Goal: Information Seeking & Learning: Understand process/instructions

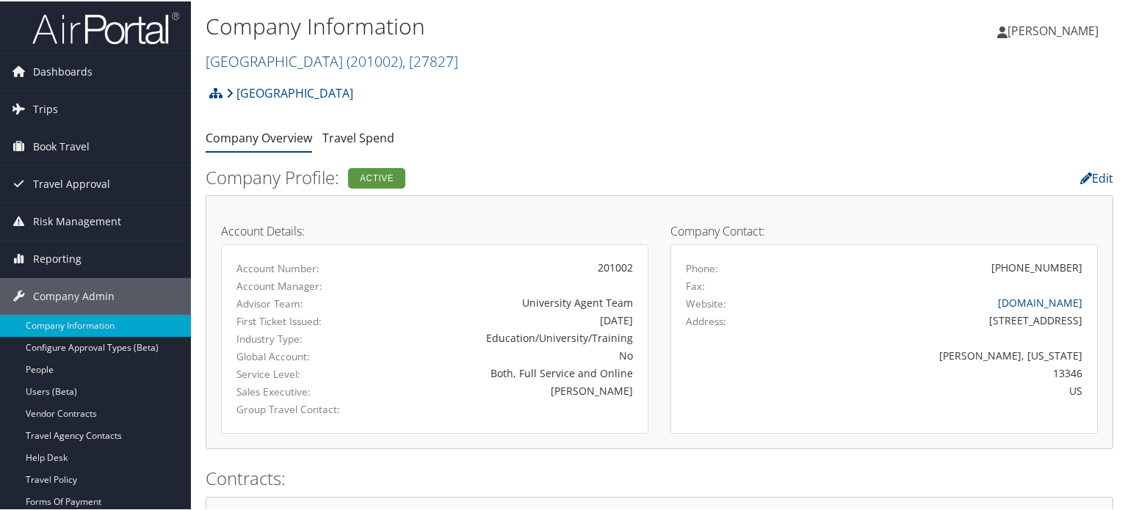
click at [626, 142] on ul "Company Overview Travel Spend" at bounding box center [660, 137] width 908 height 26
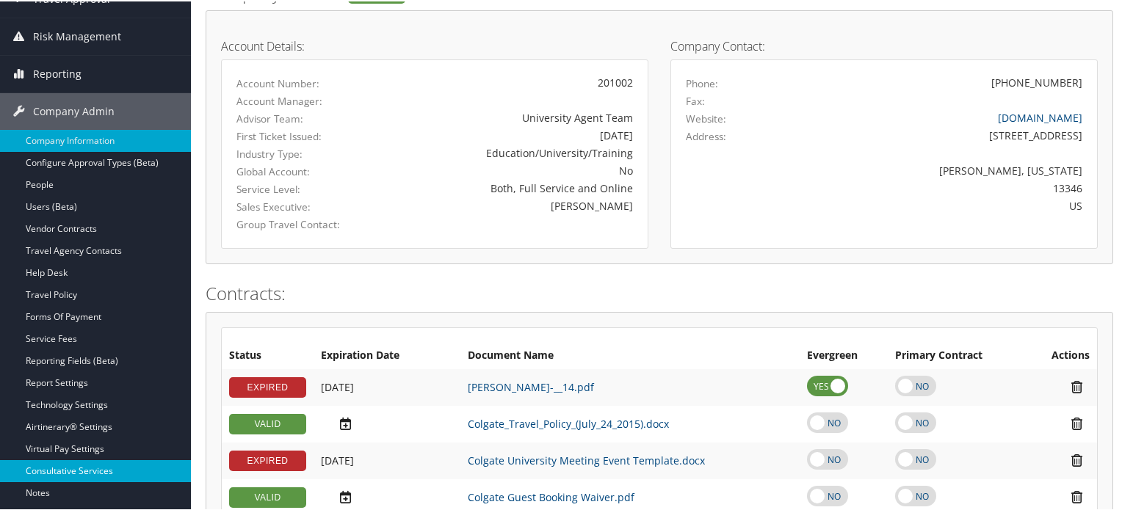
scroll to position [294, 0]
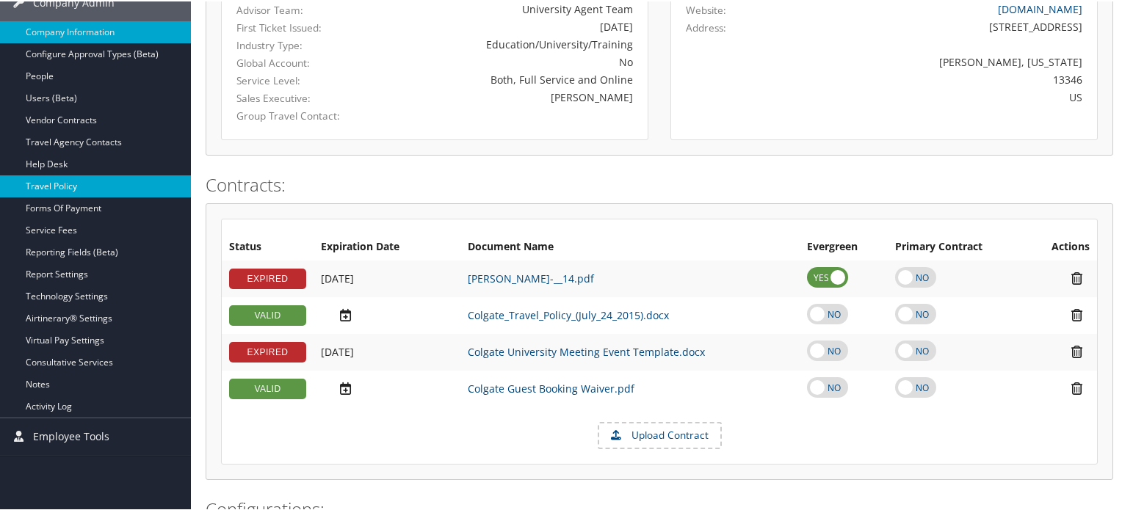
click at [82, 183] on link "Travel Policy" at bounding box center [95, 185] width 191 height 22
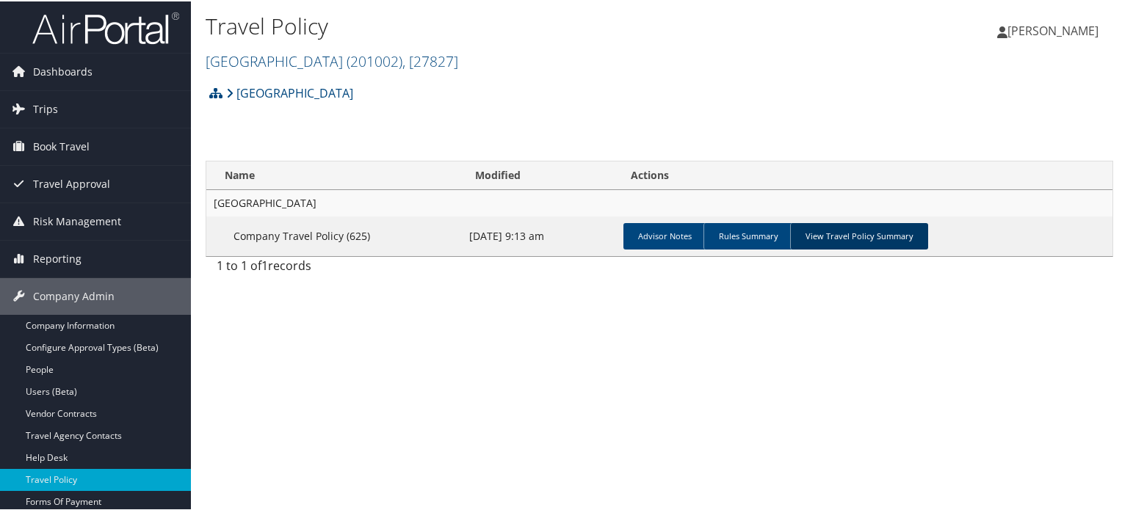
click at [834, 244] on link "View Travel Policy Summary" at bounding box center [859, 235] width 138 height 26
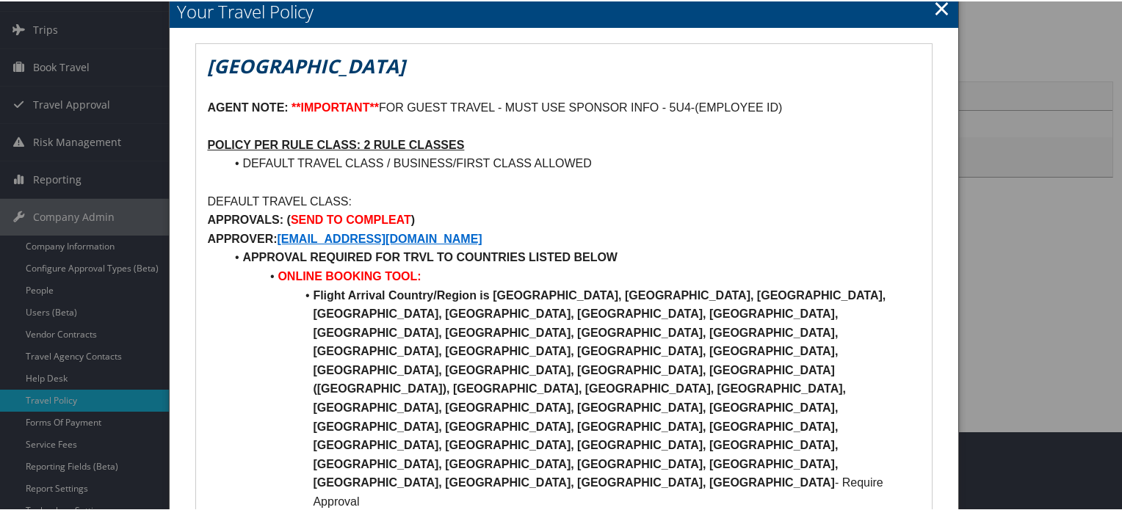
scroll to position [73, 0]
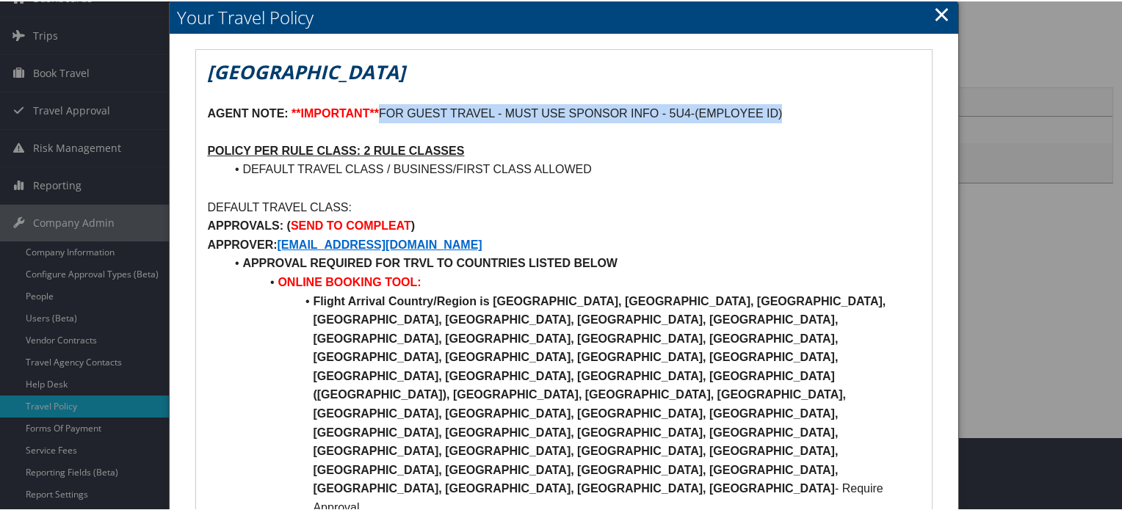
drag, startPoint x: 731, startPoint y: 115, endPoint x: 379, endPoint y: 119, distance: 351.8
click at [379, 119] on p "AGENT NOTE: **IMPORTANT** FOR GUEST TRAVEL - MUST USE SPONSOR INFO - 5U4-(EMPLO…" at bounding box center [563, 112] width 713 height 19
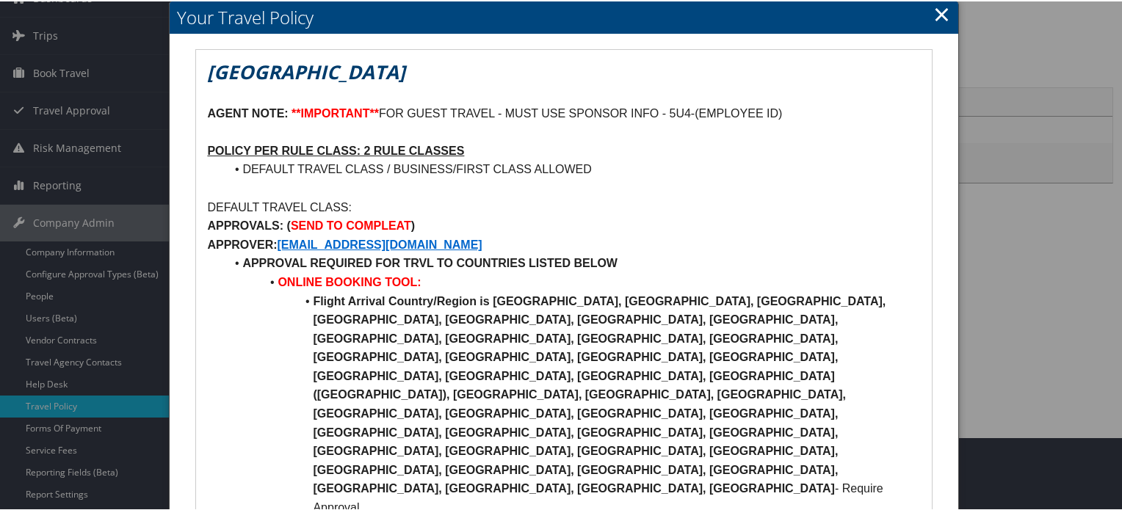
click at [734, 187] on p at bounding box center [563, 187] width 713 height 19
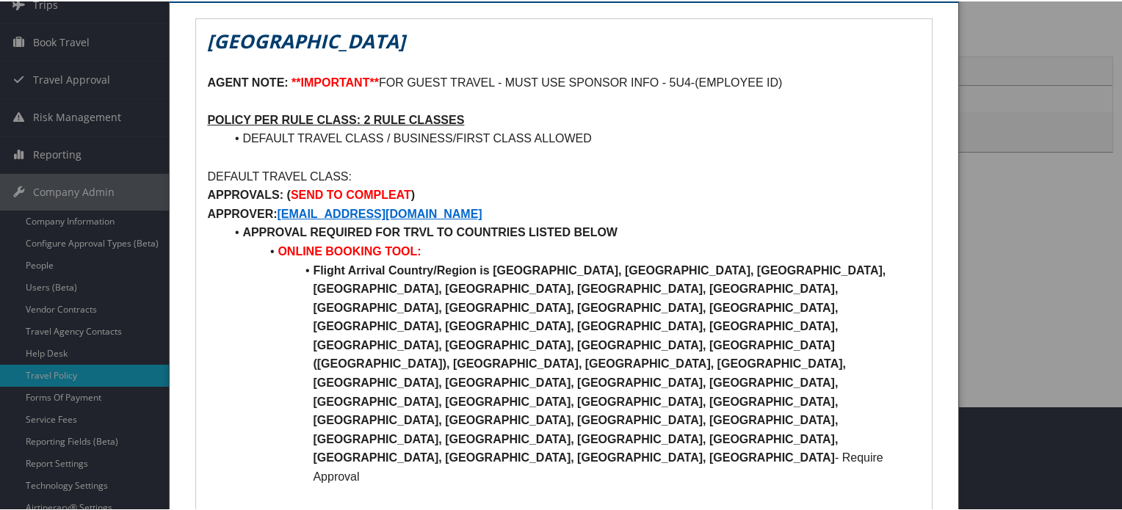
scroll to position [0, 0]
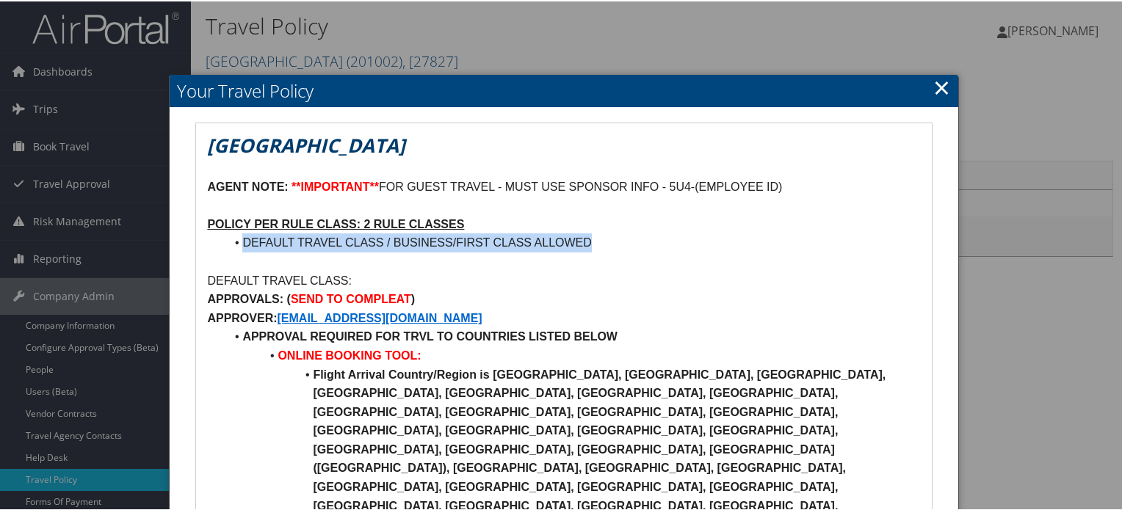
drag, startPoint x: 238, startPoint y: 242, endPoint x: 640, endPoint y: 237, distance: 402.4
click at [640, 237] on li "DEFAULT TRAVEL CLASS / BUSINESS/FIRST CLASS ALLOWED" at bounding box center [572, 241] width 695 height 19
click at [670, 255] on p at bounding box center [563, 260] width 713 height 19
click at [935, 84] on link "×" at bounding box center [941, 85] width 17 height 29
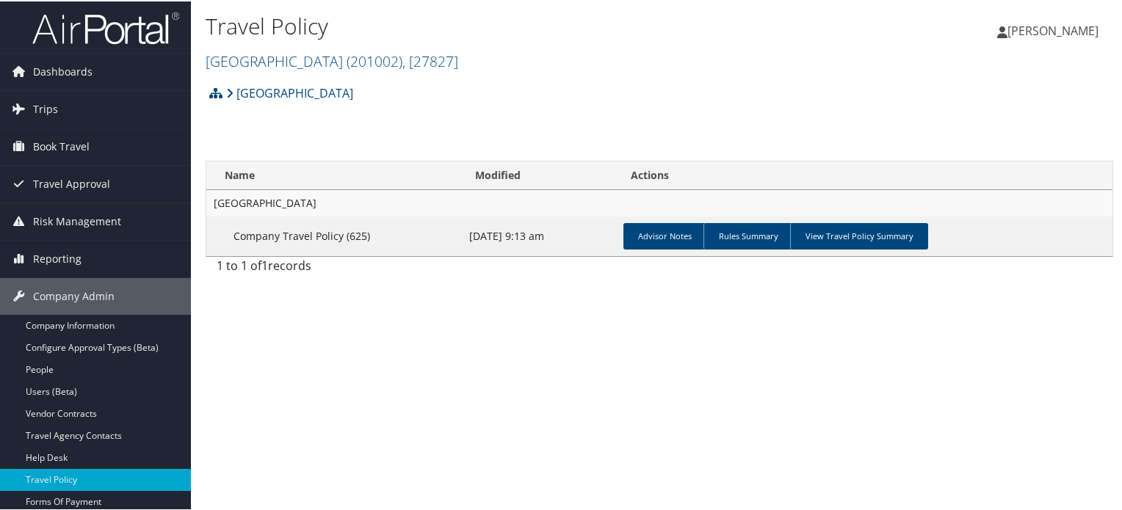
click at [62, 21] on img at bounding box center [105, 27] width 147 height 35
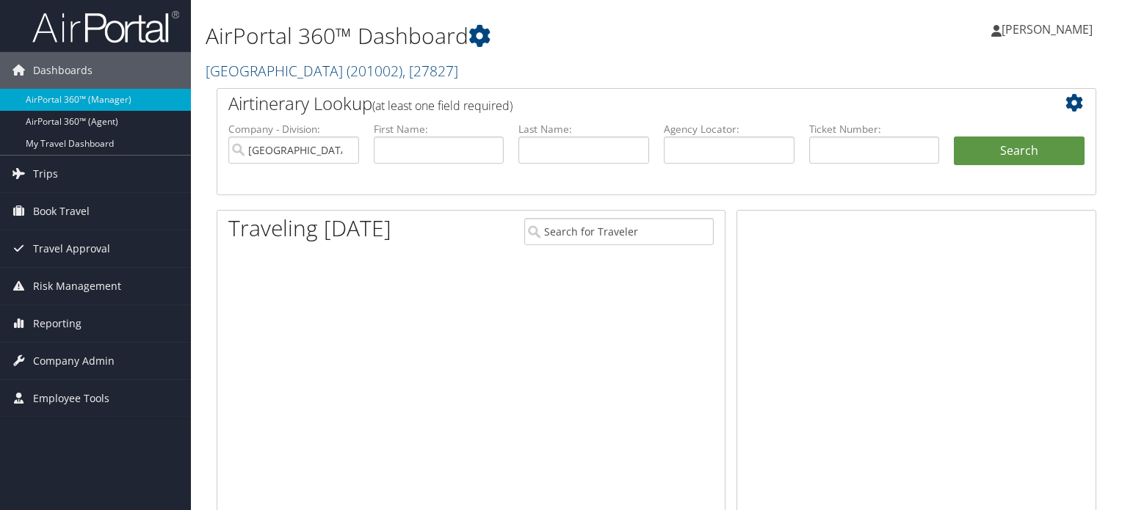
click at [294, 65] on link "[GEOGRAPHIC_DATA] ( 201002 ) , [ 27827 ]" at bounding box center [332, 71] width 253 height 20
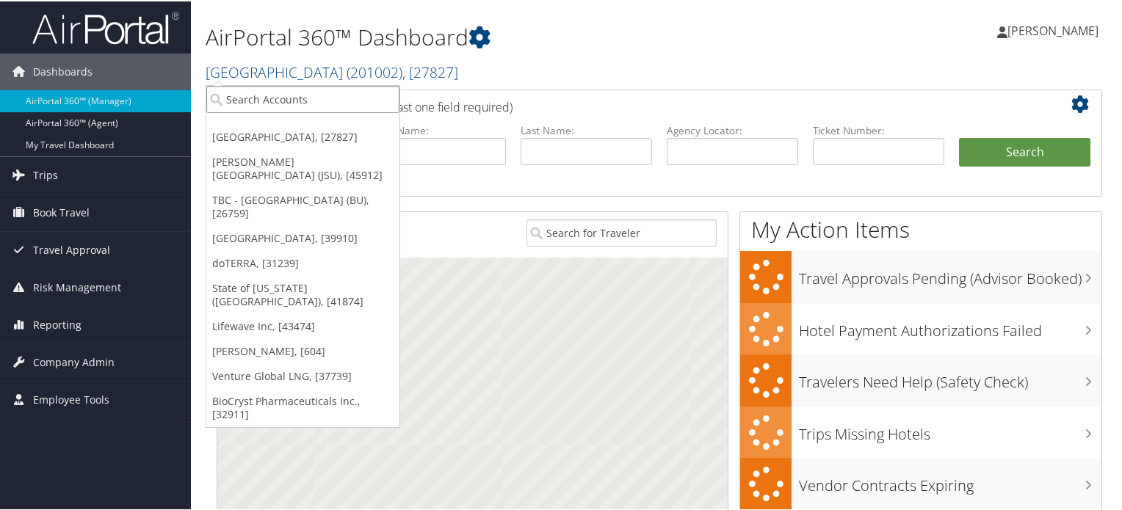
click at [323, 108] on input "search" at bounding box center [302, 97] width 193 height 27
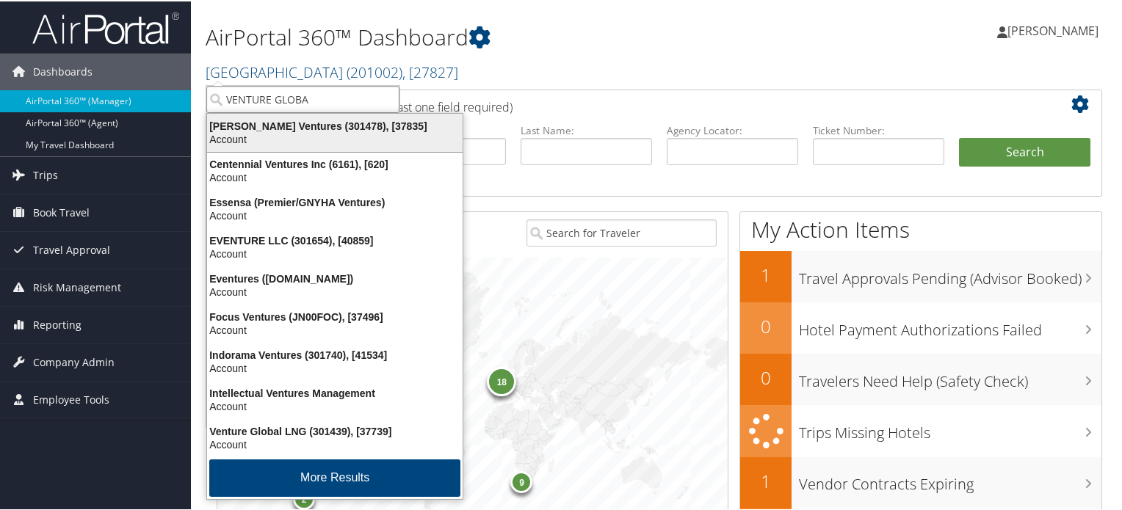
type input "VENTURE GLOBAL"
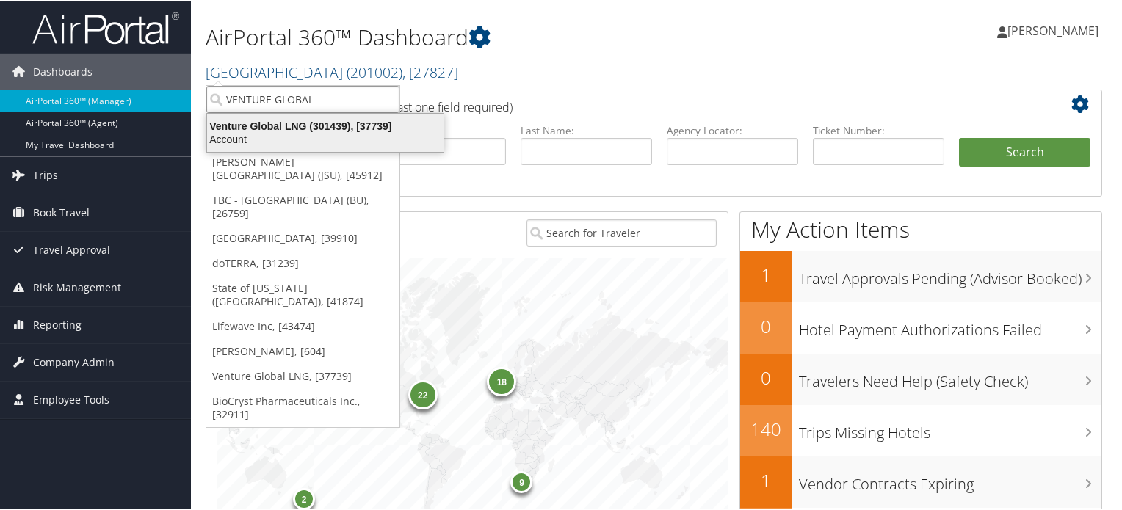
click at [289, 130] on div "Venture Global LNG (301439), [37739]" at bounding box center [325, 124] width 254 height 13
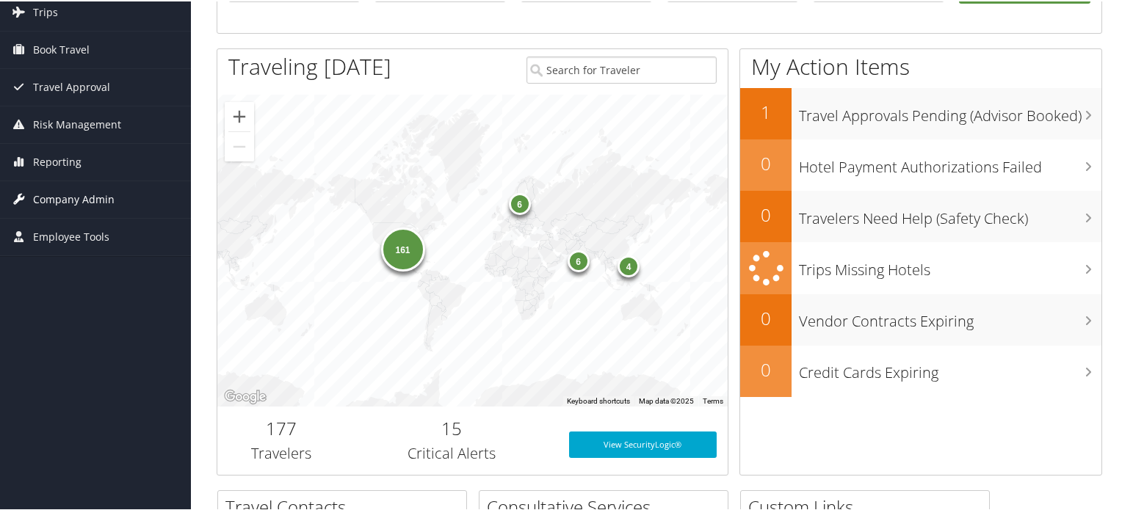
scroll to position [147, 0]
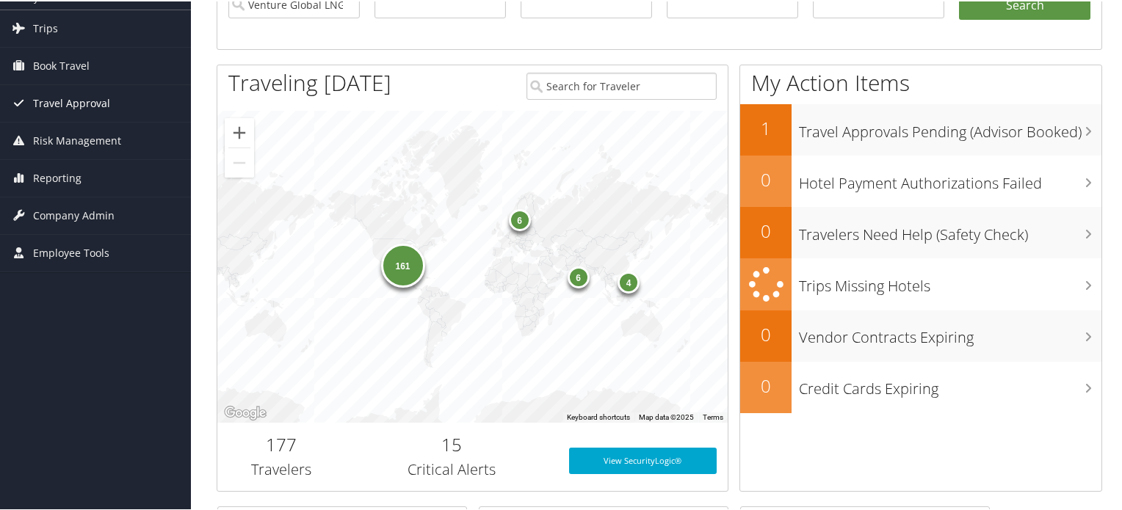
click at [87, 103] on span "Travel Approval" at bounding box center [71, 102] width 77 height 37
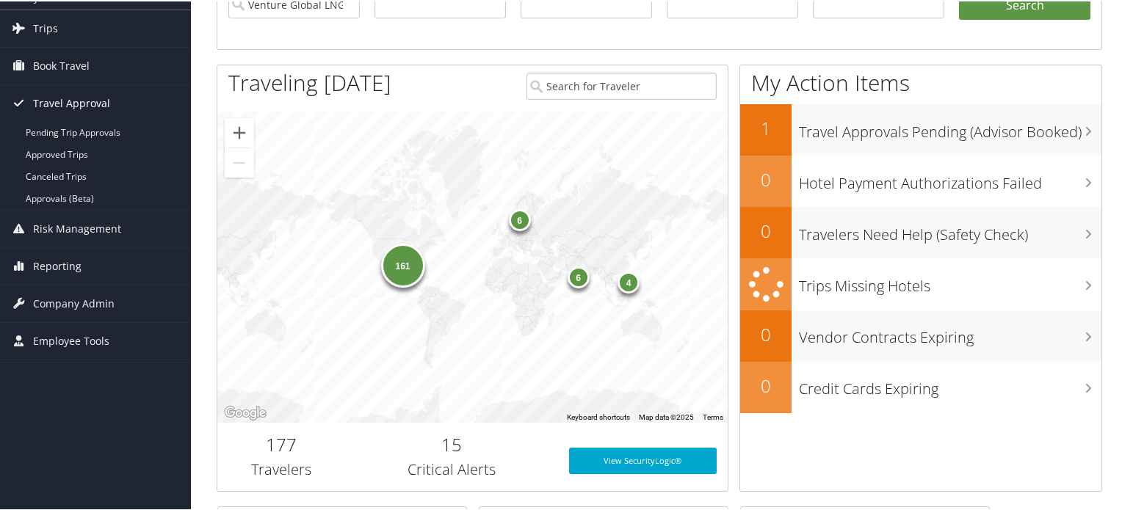
click at [87, 103] on span "Travel Approval" at bounding box center [71, 102] width 77 height 37
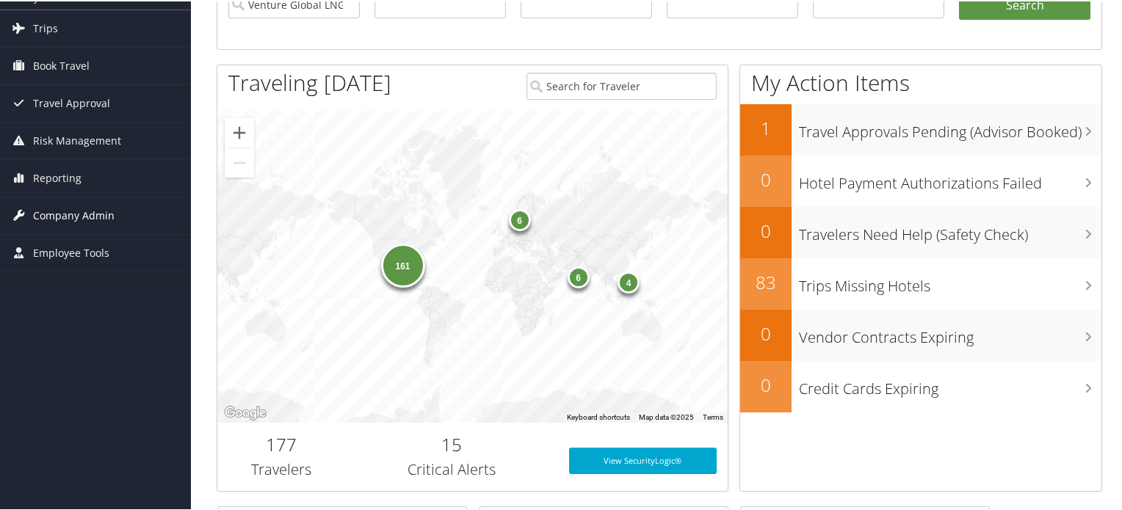
click at [68, 221] on span "Company Admin" at bounding box center [74, 214] width 82 height 37
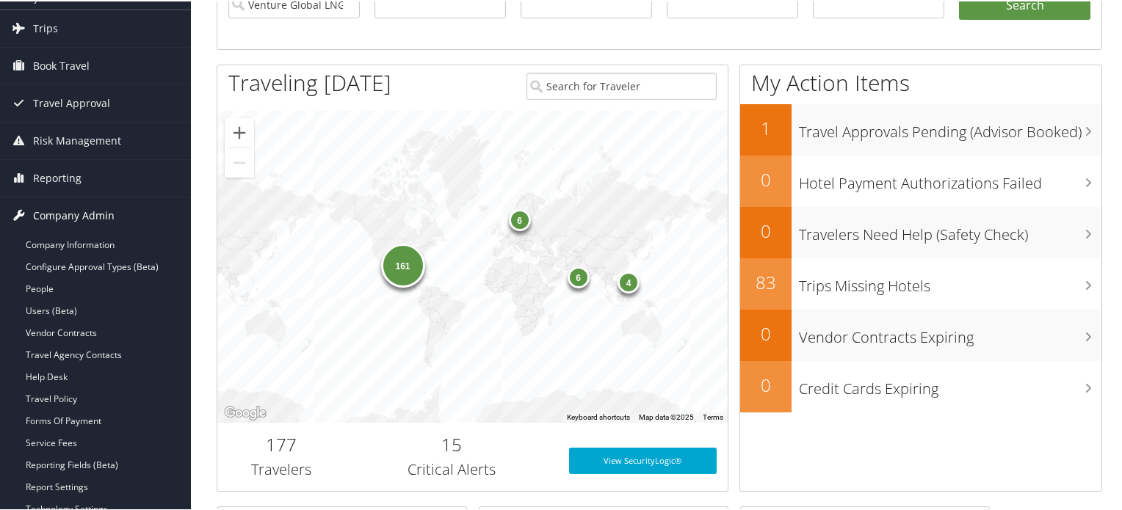
scroll to position [294, 0]
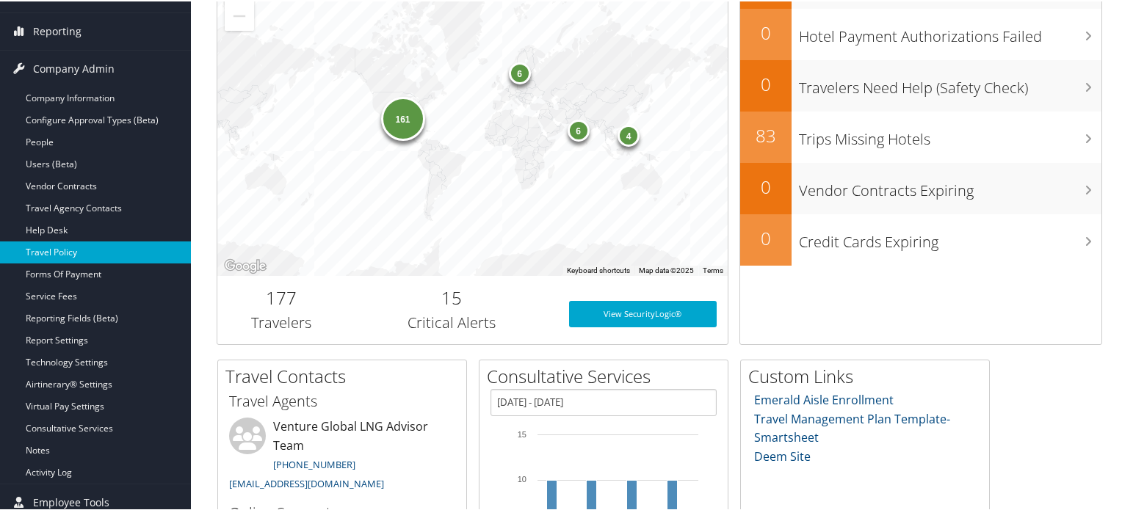
click at [91, 256] on link "Travel Policy" at bounding box center [95, 251] width 191 height 22
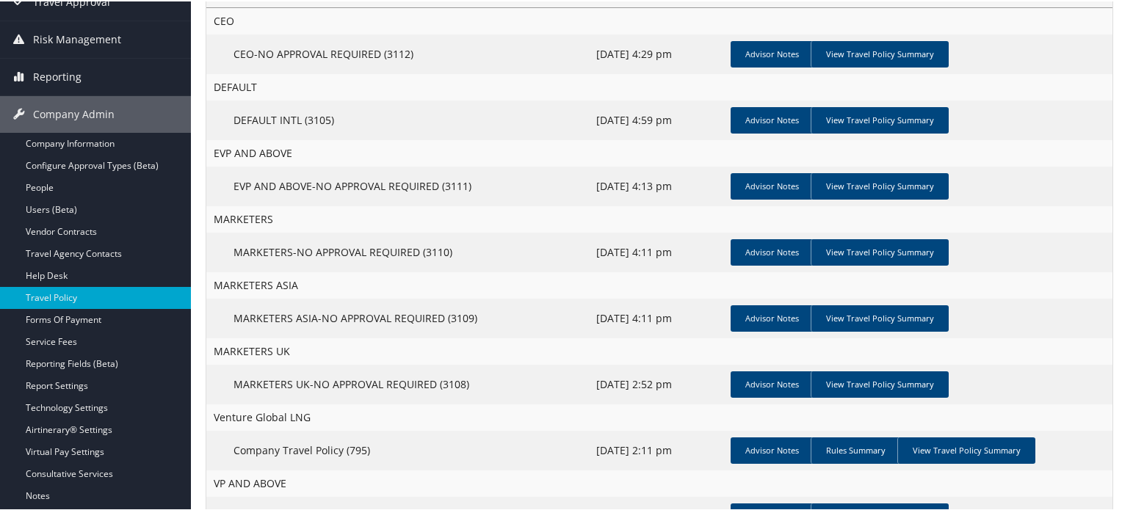
scroll to position [294, 0]
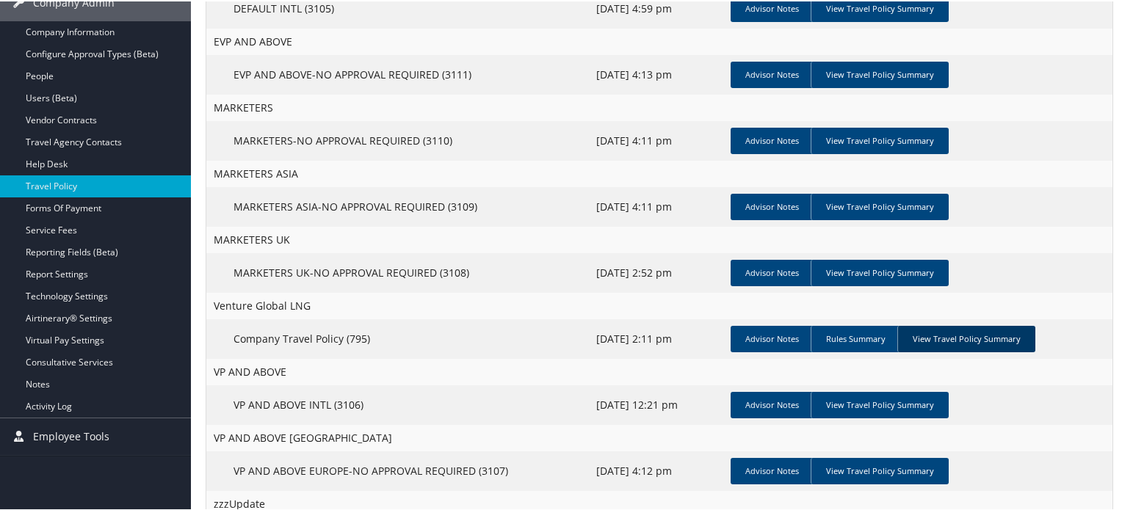
click at [959, 351] on link "View Travel Policy Summary" at bounding box center [966, 338] width 138 height 26
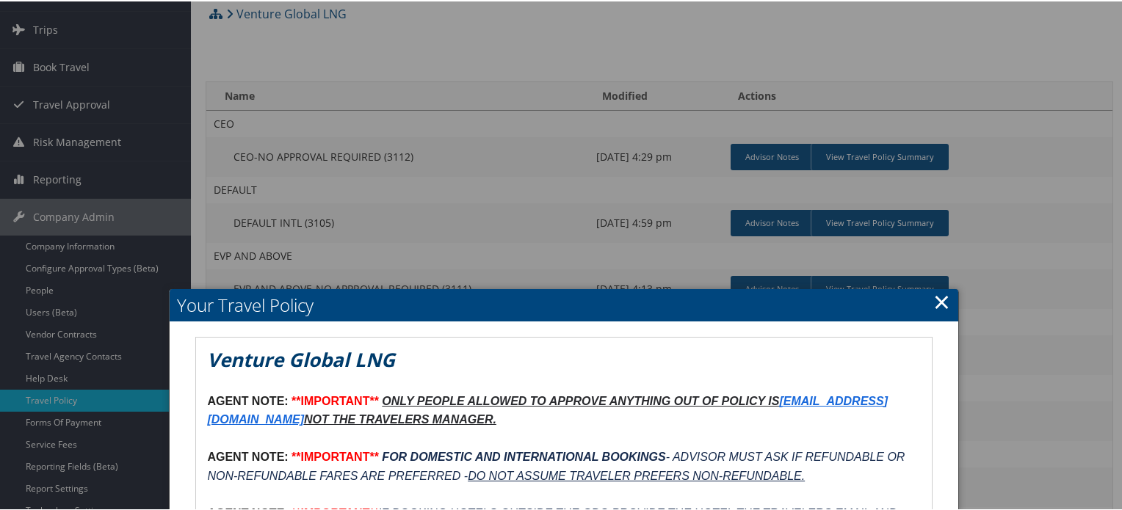
scroll to position [0, 0]
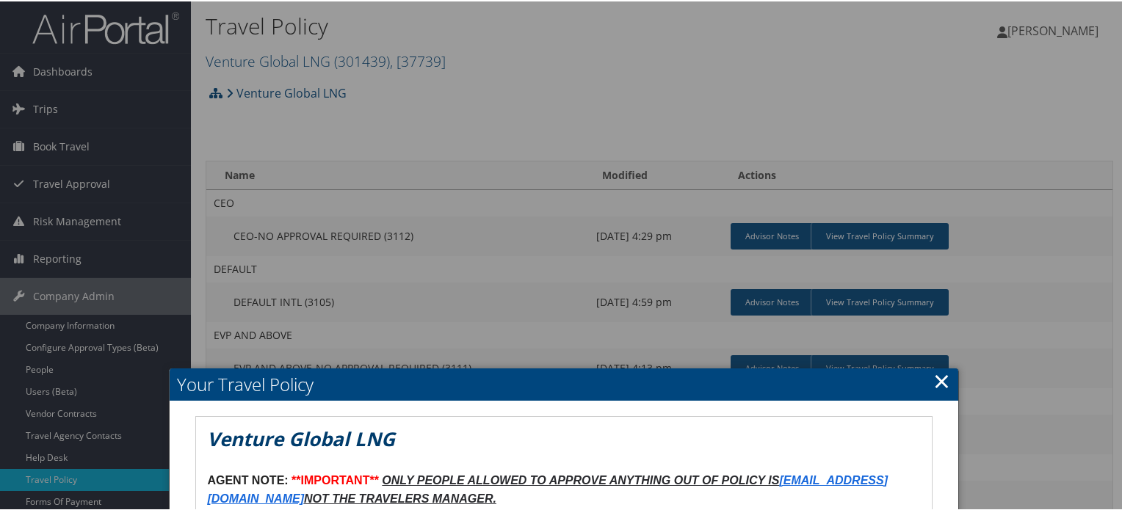
click at [935, 383] on link "×" at bounding box center [941, 379] width 17 height 29
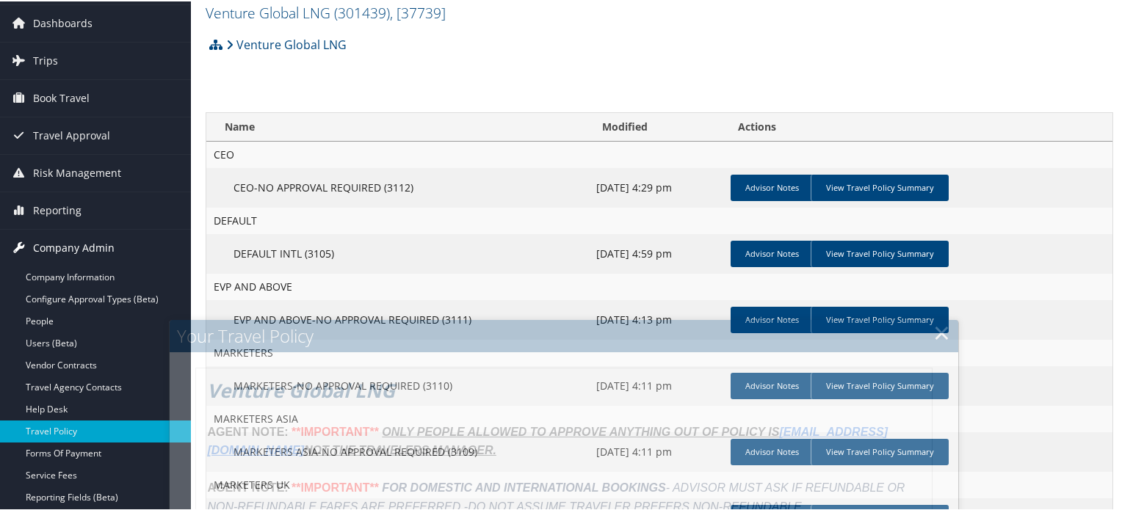
scroll to position [73, 0]
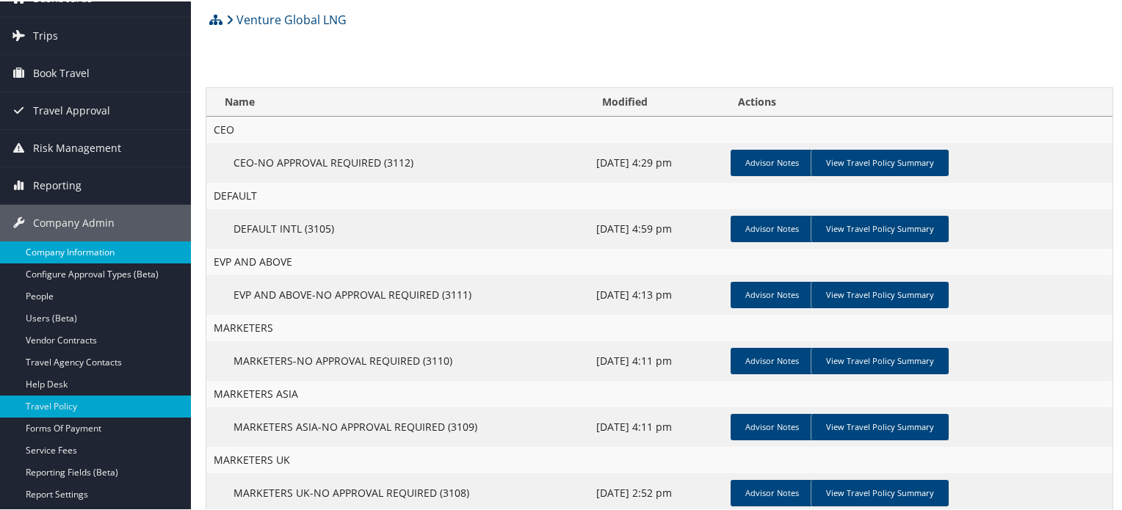
click at [112, 252] on link "Company Information" at bounding box center [95, 251] width 191 height 22
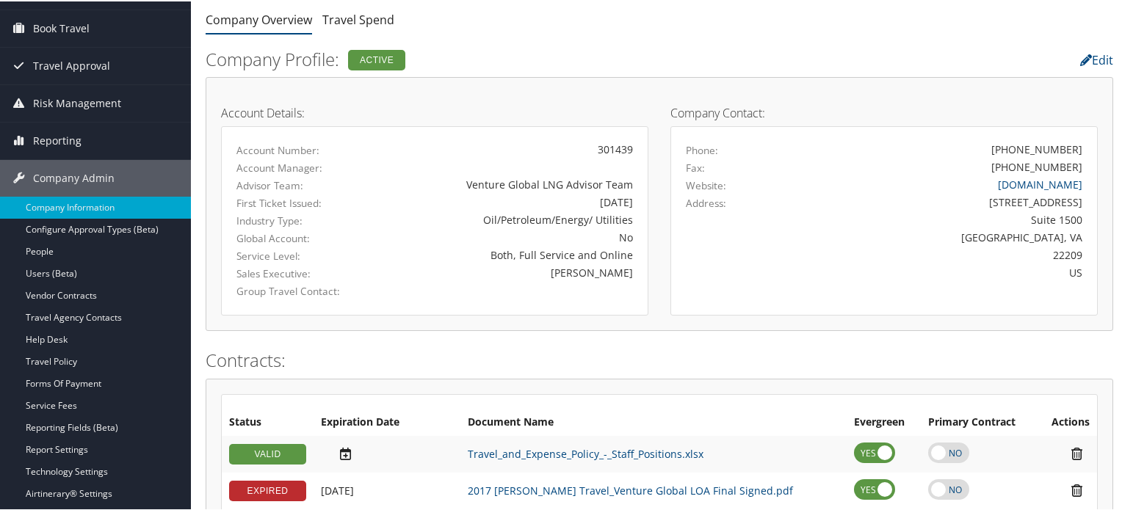
scroll to position [117, 0]
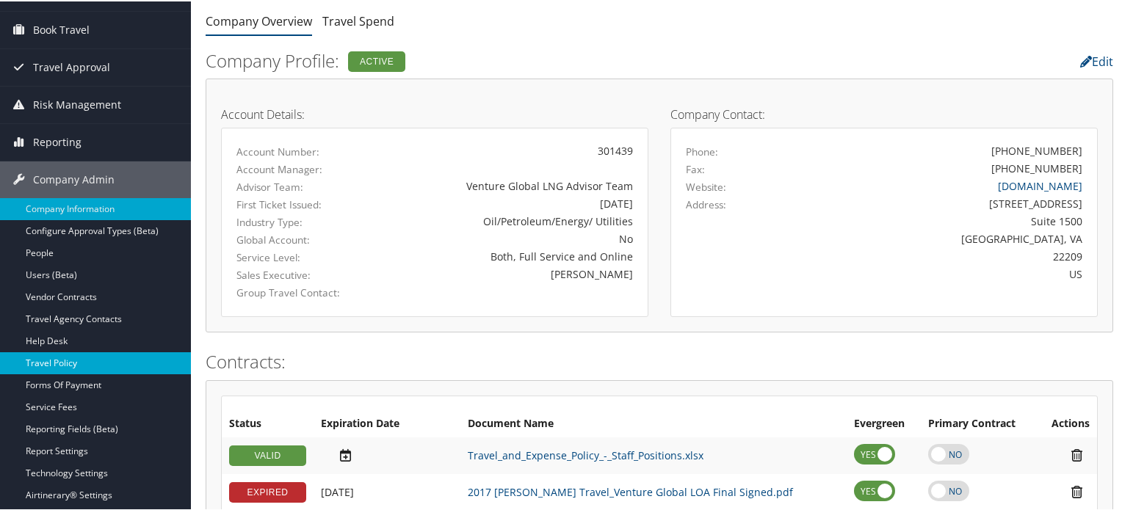
click at [79, 357] on link "Travel Policy" at bounding box center [95, 362] width 191 height 22
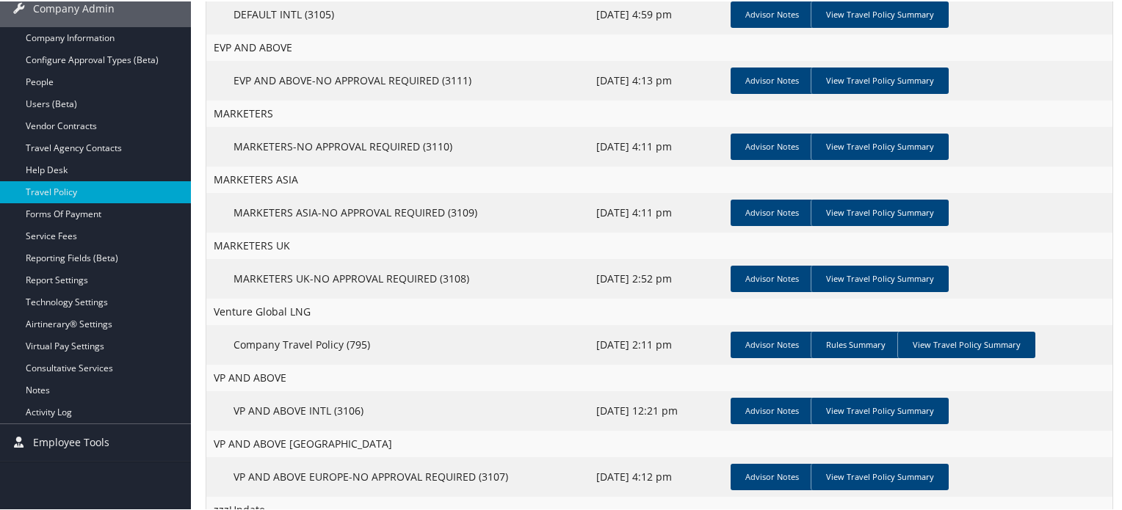
scroll to position [294, 0]
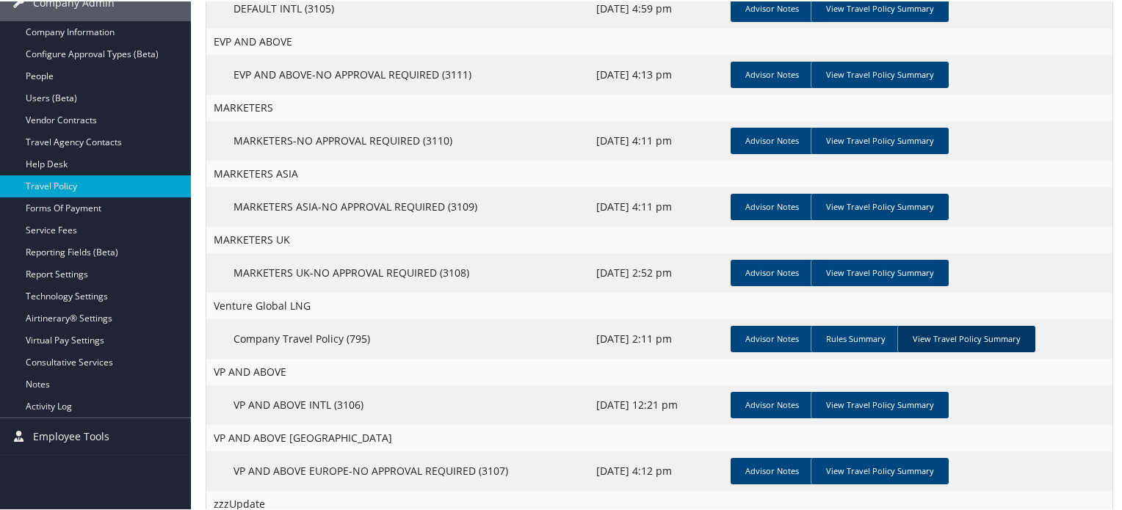
click at [960, 346] on link "View Travel Policy Summary" at bounding box center [966, 338] width 138 height 26
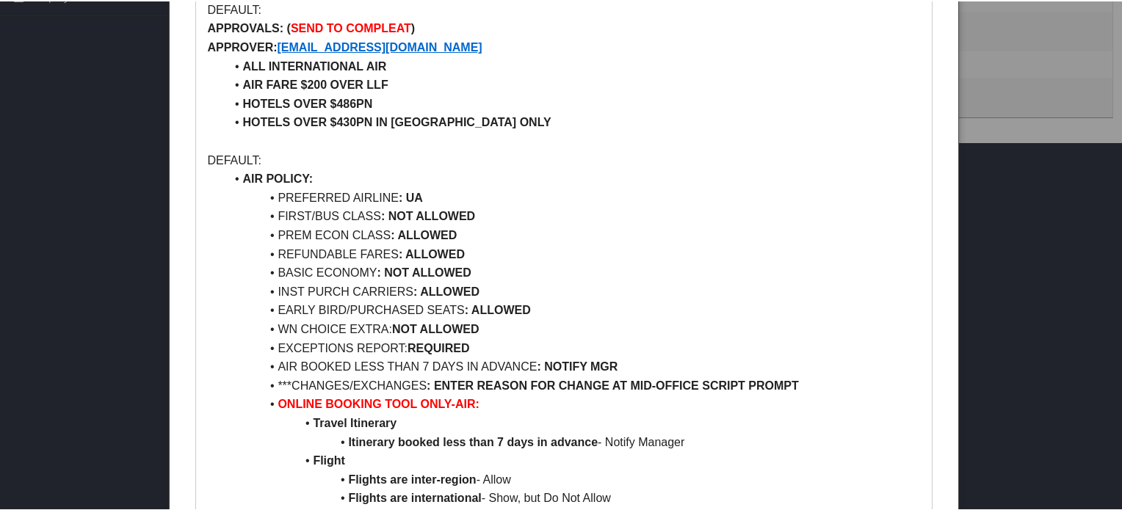
scroll to position [734, 0]
drag, startPoint x: 248, startPoint y: 192, endPoint x: 525, endPoint y: 193, distance: 276.9
click at [525, 193] on li "PREFERRED AIRLINE : UA" at bounding box center [572, 196] width 695 height 19
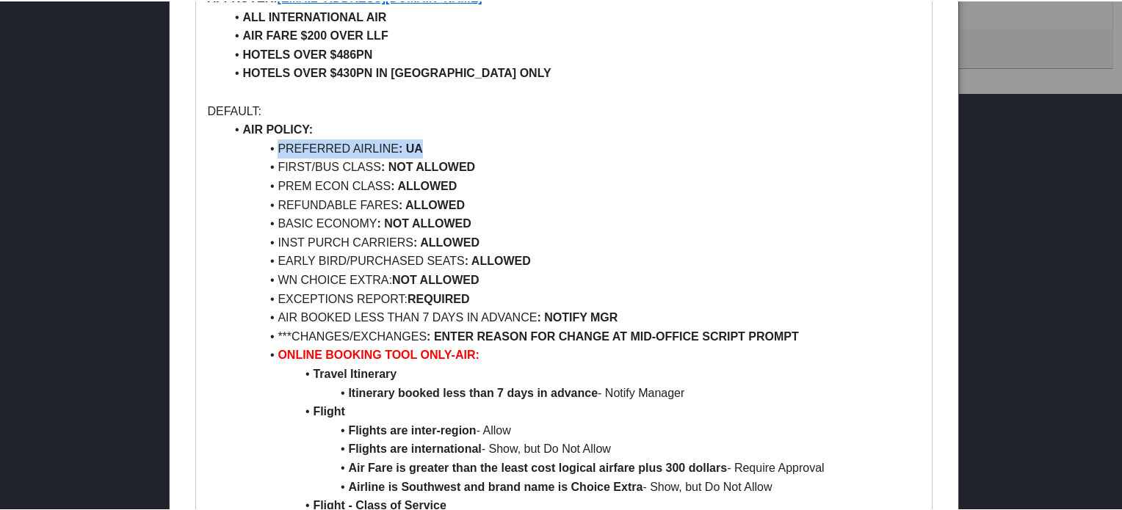
scroll to position [808, 0]
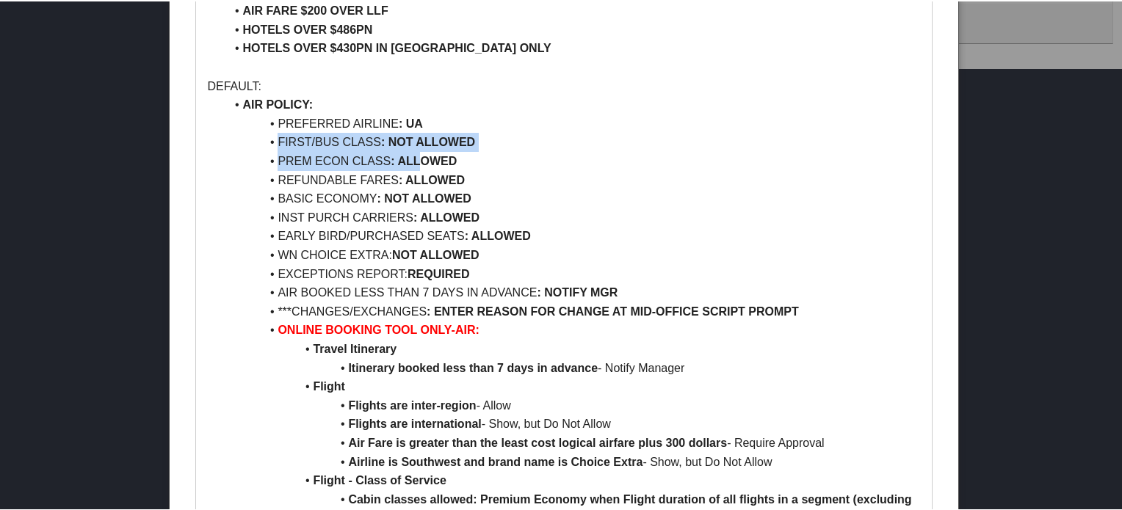
drag, startPoint x: 267, startPoint y: 143, endPoint x: 420, endPoint y: 152, distance: 153.0
click at [266, 160] on li "PREM ECON CLASS : ALLOWED" at bounding box center [572, 160] width 695 height 19
drag, startPoint x: 273, startPoint y: 159, endPoint x: 464, endPoint y: 164, distance: 191.0
click at [464, 164] on li "PREM ECON CLASS : ALLOWED" at bounding box center [572, 160] width 695 height 19
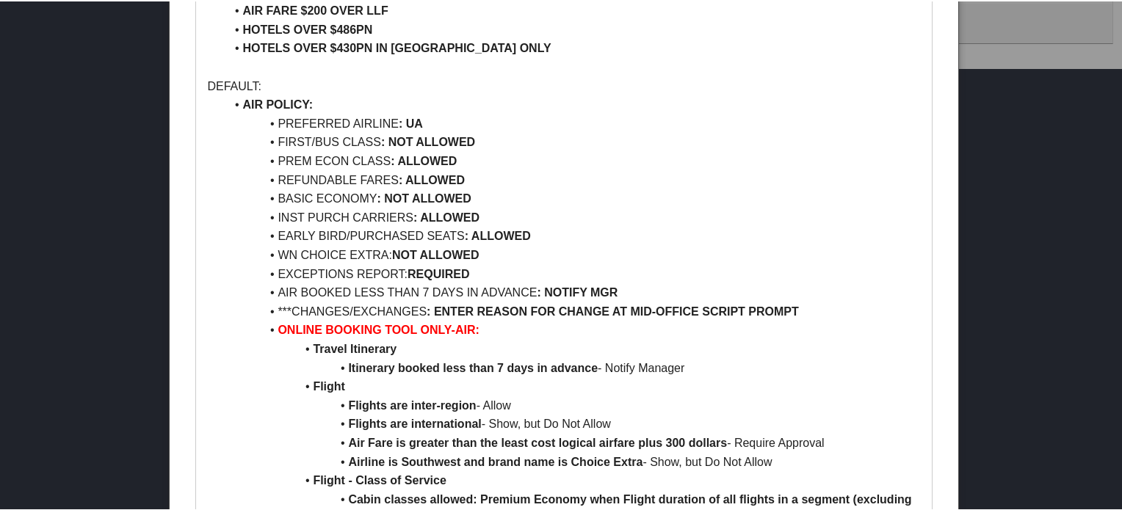
click at [343, 173] on li "REFUNDABLE FARES : ALLOWED" at bounding box center [572, 179] width 695 height 19
drag, startPoint x: 261, startPoint y: 158, endPoint x: 496, endPoint y: 159, distance: 235.0
click at [496, 159] on li "PREM ECON CLASS : ALLOWED" at bounding box center [572, 160] width 695 height 19
click at [324, 170] on li "REFUNDABLE FARES : ALLOWED" at bounding box center [572, 179] width 695 height 19
drag, startPoint x: 253, startPoint y: 160, endPoint x: 461, endPoint y: 155, distance: 207.9
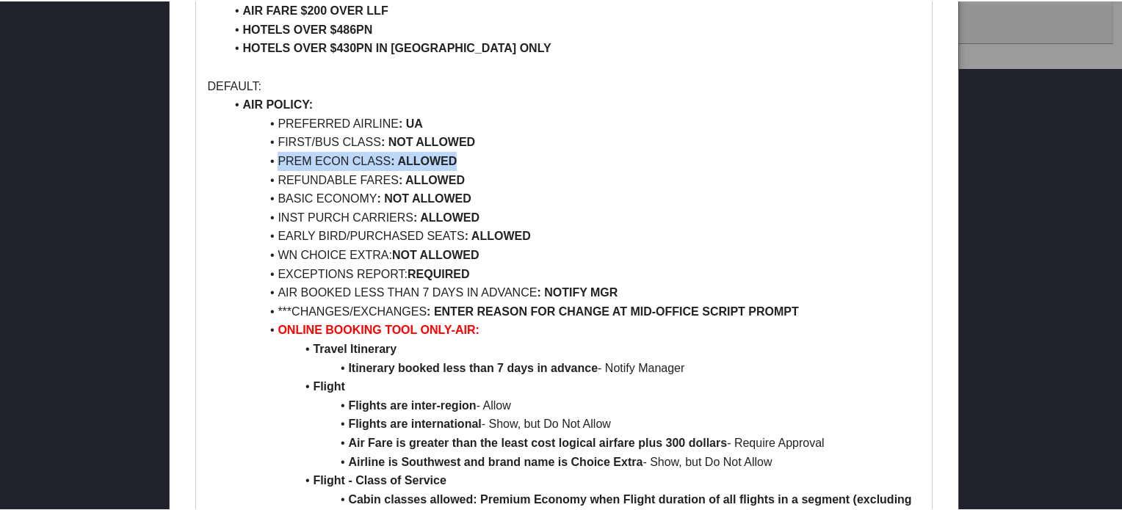
click at [460, 155] on li "PREM ECON CLASS : ALLOWED" at bounding box center [572, 160] width 695 height 19
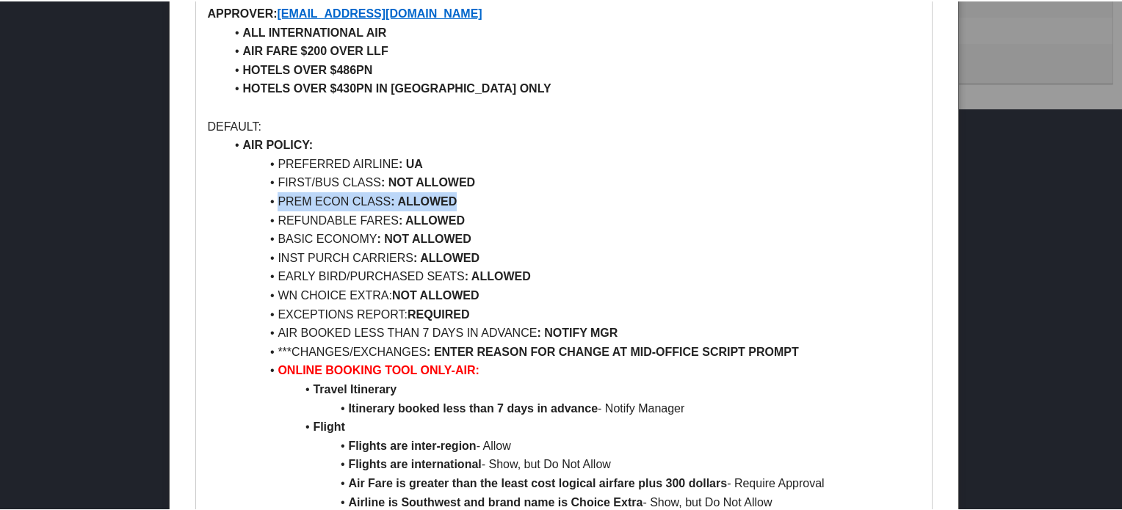
scroll to position [661, 0]
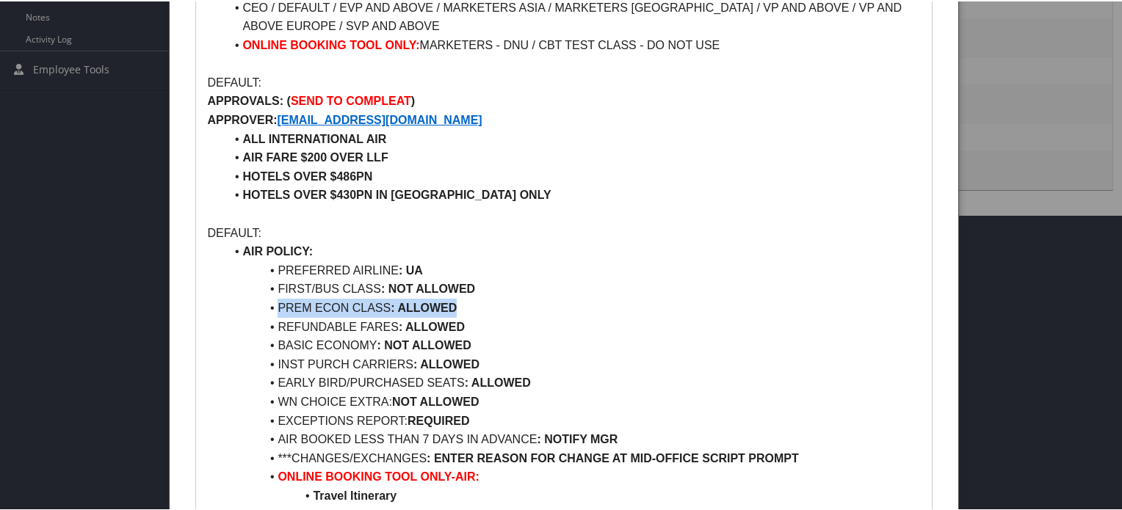
drag, startPoint x: 287, startPoint y: 99, endPoint x: 460, endPoint y: 99, distance: 173.3
click at [460, 99] on p "APPROVALS: ( SEND TO COMPLEAT )" at bounding box center [563, 99] width 713 height 19
click at [486, 101] on p "APPROVALS: ( SEND TO COMPLEAT )" at bounding box center [563, 99] width 713 height 19
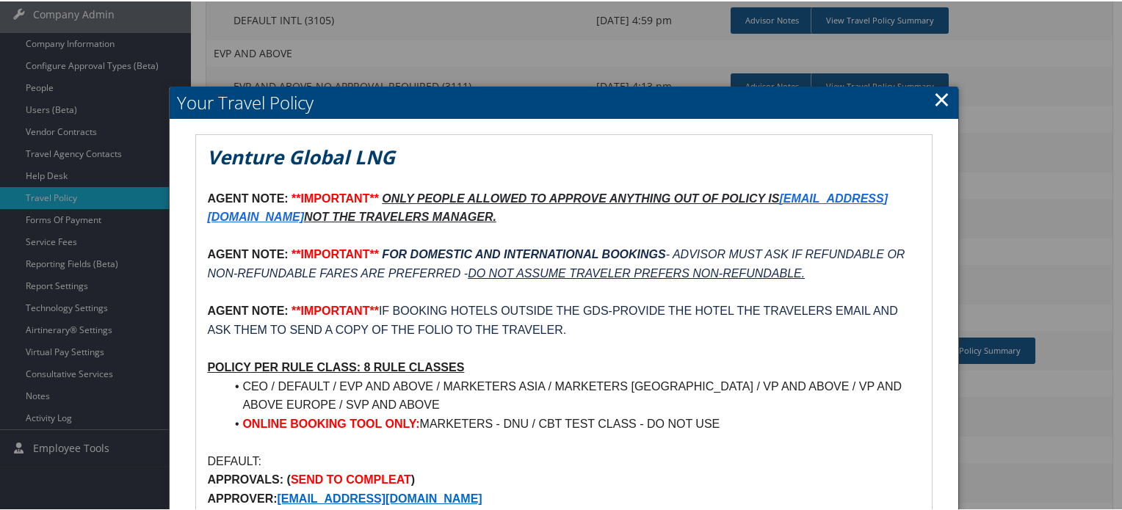
scroll to position [147, 0]
